Goal: Navigation & Orientation: Find specific page/section

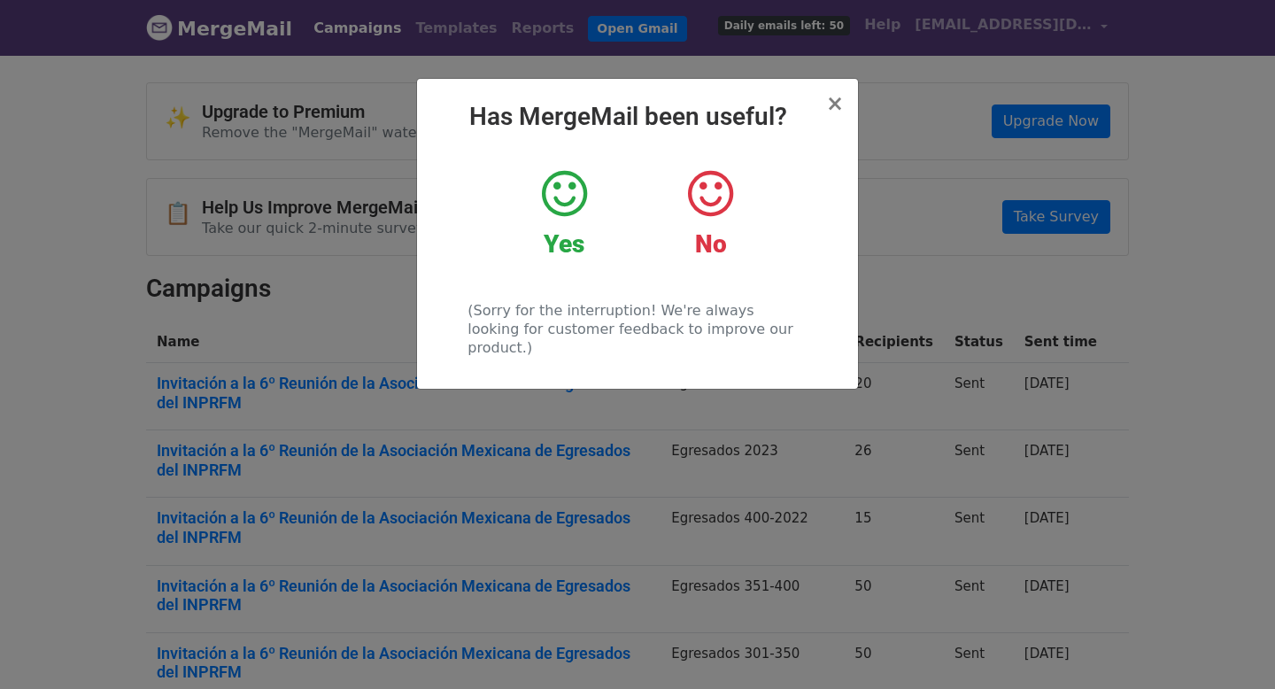
click at [721, 201] on icon at bounding box center [710, 193] width 45 height 53
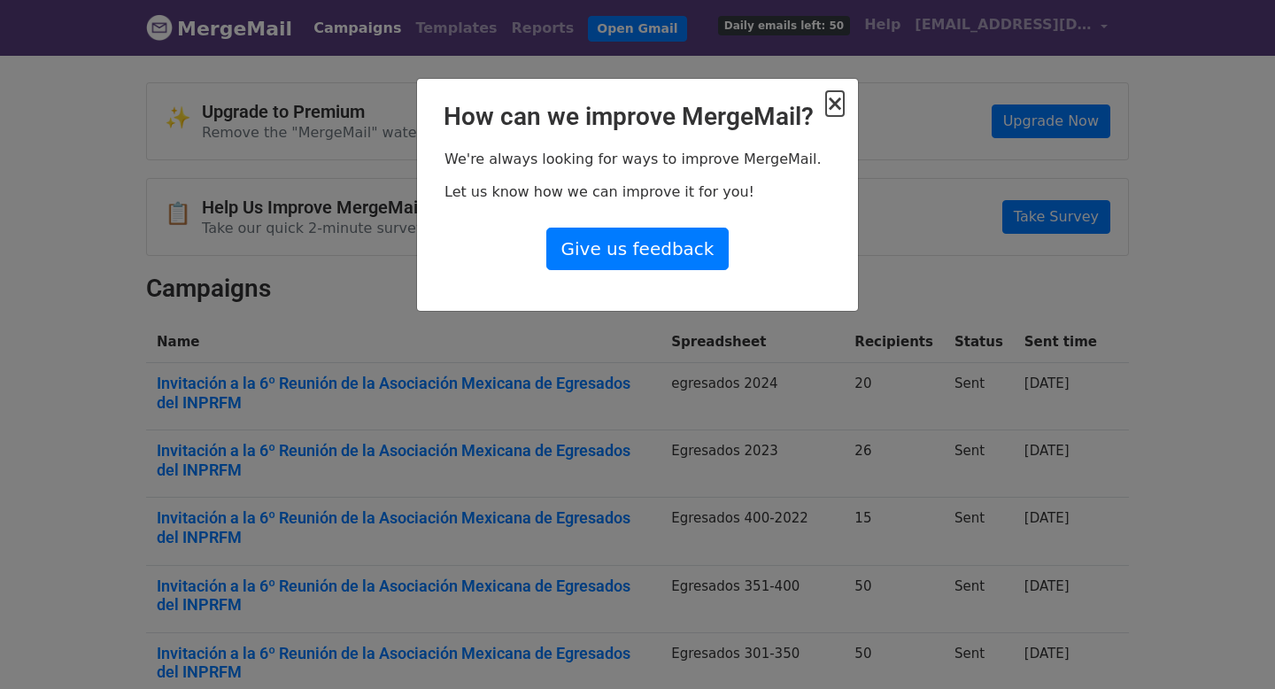
click at [832, 108] on span "×" at bounding box center [835, 103] width 18 height 25
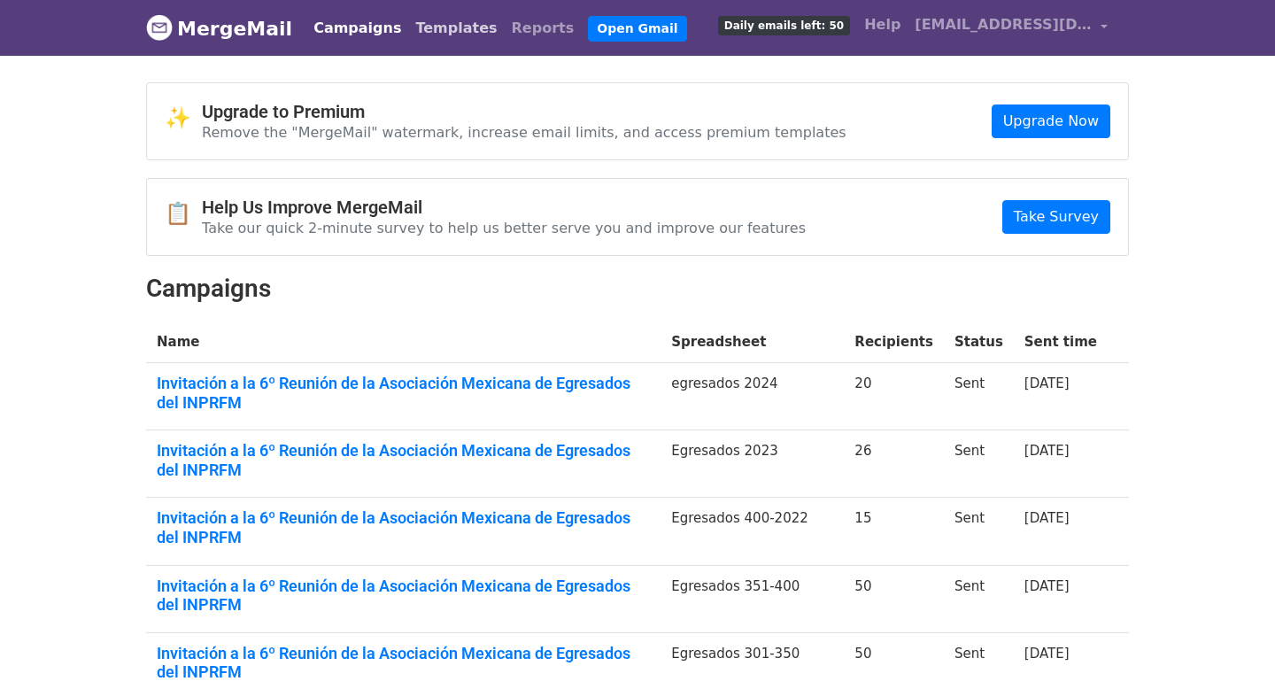
click at [425, 27] on link "Templates" at bounding box center [456, 28] width 96 height 35
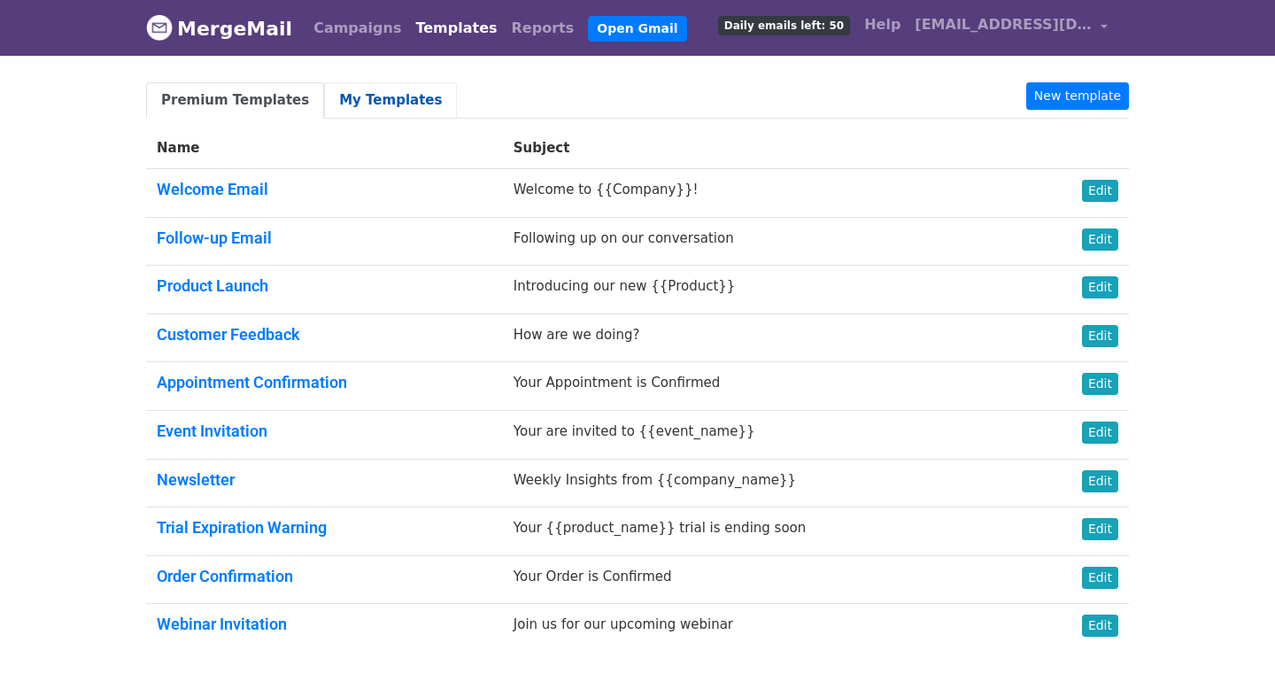
click at [378, 93] on link "My Templates" at bounding box center [390, 100] width 133 height 36
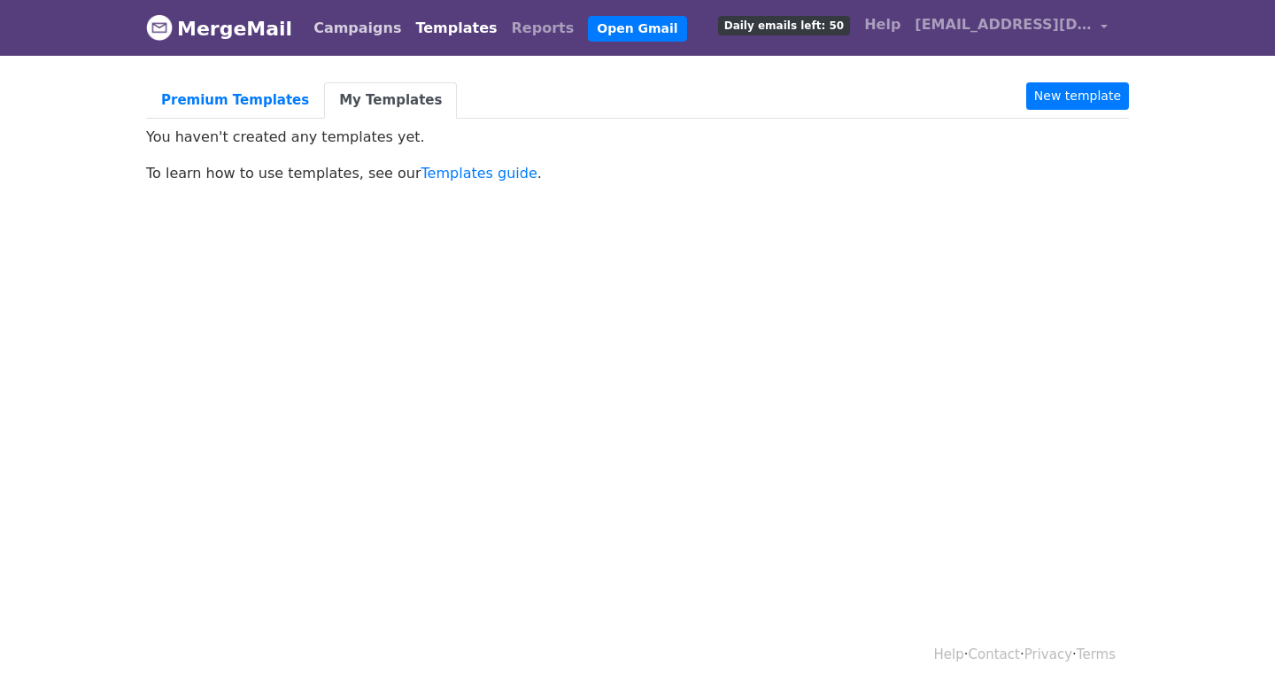
click at [333, 22] on link "Campaigns" at bounding box center [357, 28] width 102 height 35
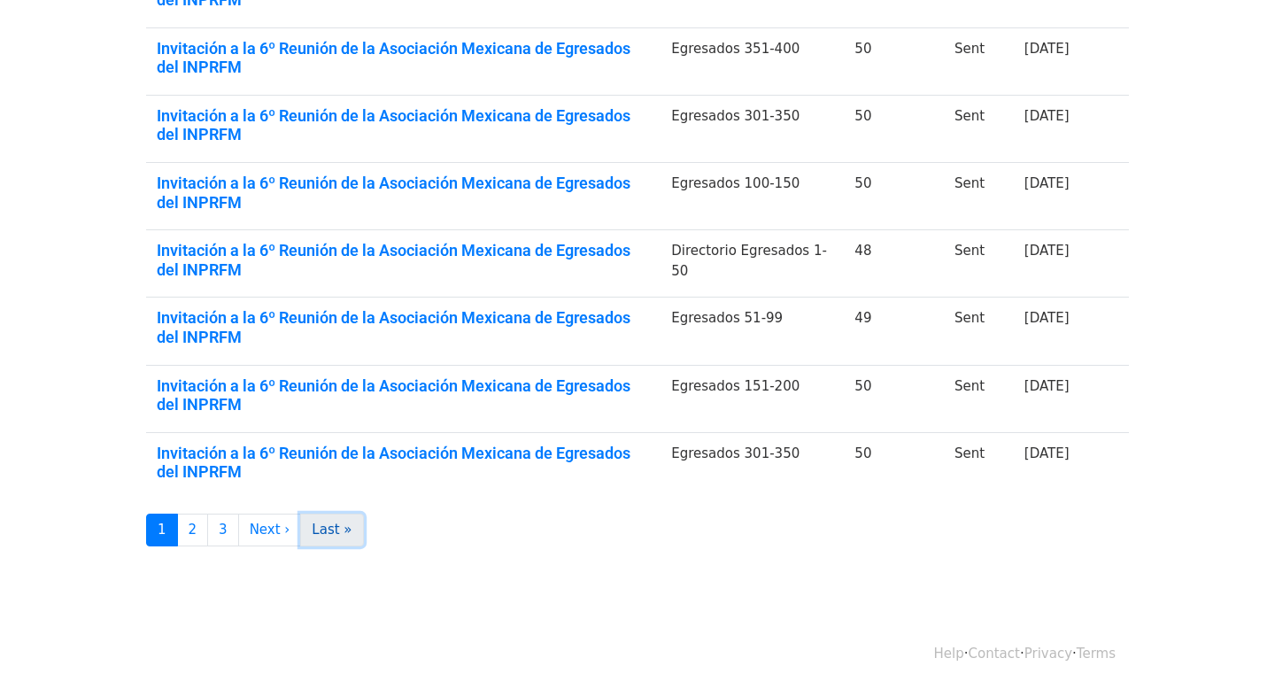
click at [329, 532] on link "Last »" at bounding box center [331, 530] width 63 height 33
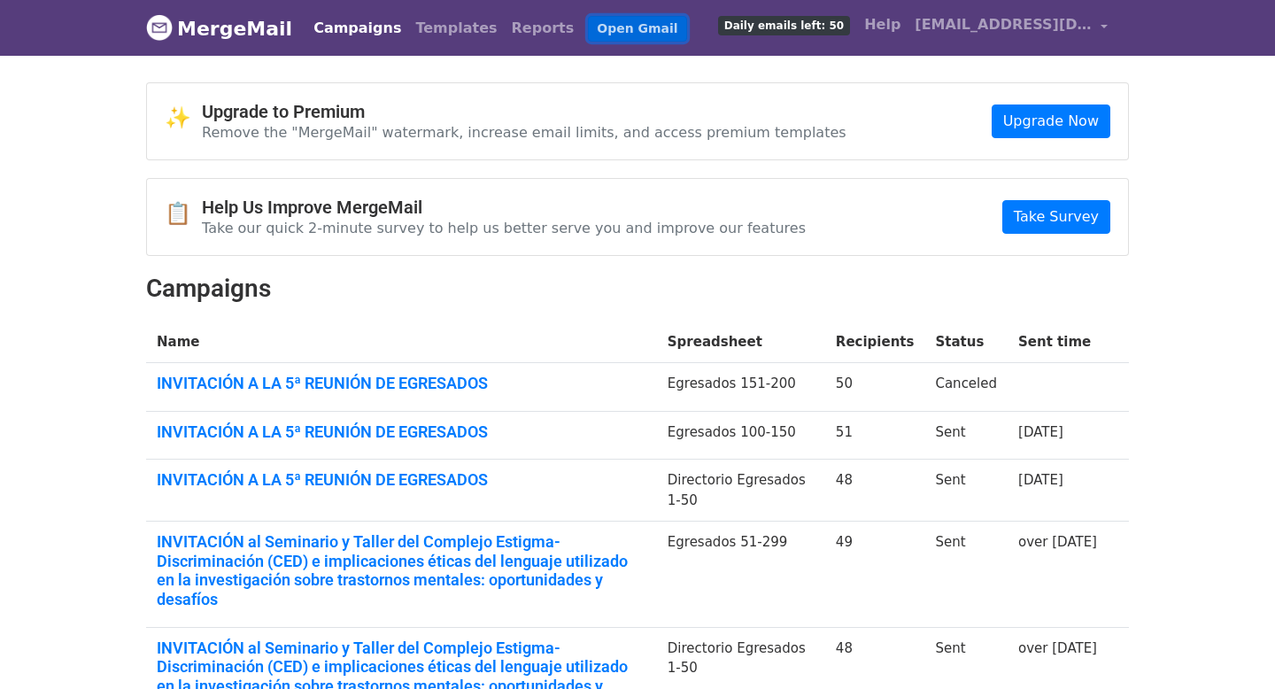
click at [605, 21] on link "Open Gmail" at bounding box center [637, 29] width 98 height 26
